Goal: Go to known website: Access a specific website the user already knows

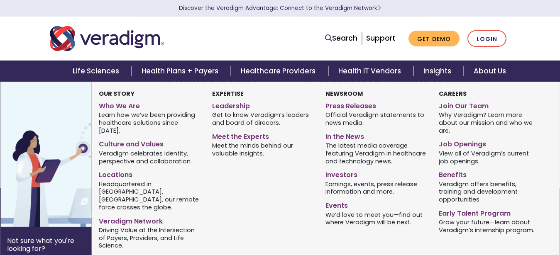
scroll to position [458, 0]
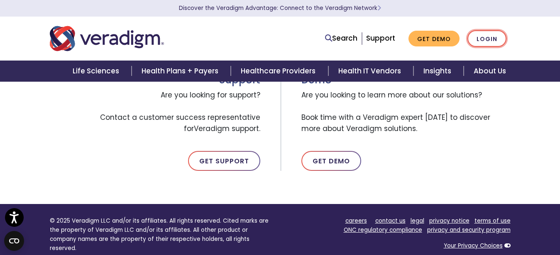
click at [496, 41] on link "Login" at bounding box center [486, 38] width 39 height 17
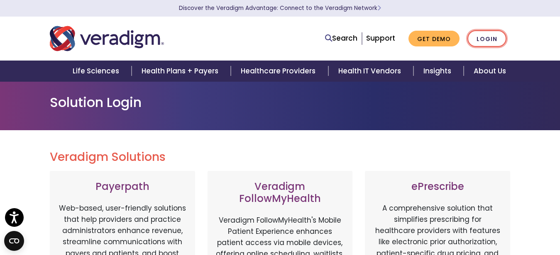
click at [490, 43] on link "Login" at bounding box center [486, 38] width 39 height 17
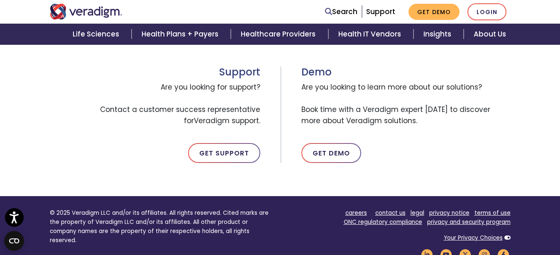
scroll to position [339, 0]
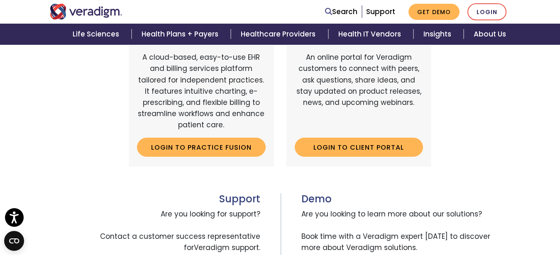
click at [365, 158] on div "Client Portal An online portal for Veradigm customers to connect with peers, as…" at bounding box center [358, 93] width 145 height 146
click at [368, 149] on link "Login to Client Portal" at bounding box center [359, 147] width 129 height 19
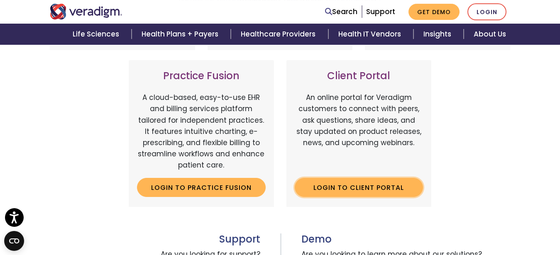
scroll to position [352, 0]
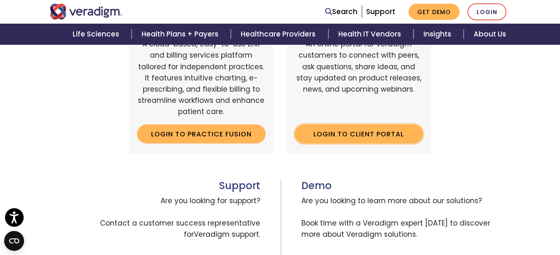
click at [371, 133] on link "Login to Client Portal" at bounding box center [359, 133] width 129 height 19
click at [353, 134] on link "Login to Client Portal" at bounding box center [359, 133] width 129 height 19
click at [339, 130] on link "Login to Client Portal" at bounding box center [359, 133] width 129 height 19
